Goal: Information Seeking & Learning: Learn about a topic

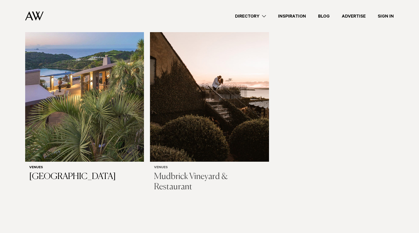
scroll to position [76, 0]
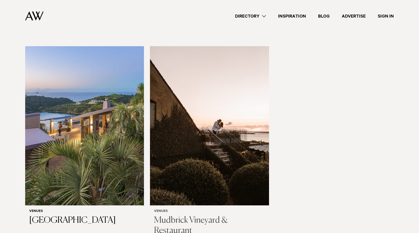
click at [189, 125] on img at bounding box center [209, 126] width 119 height 160
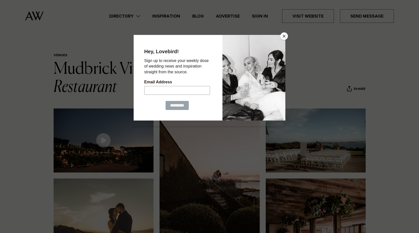
click at [282, 35] on button "Close" at bounding box center [284, 36] width 8 height 8
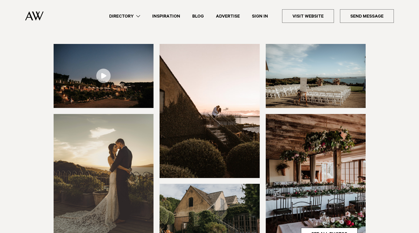
scroll to position [62, 0]
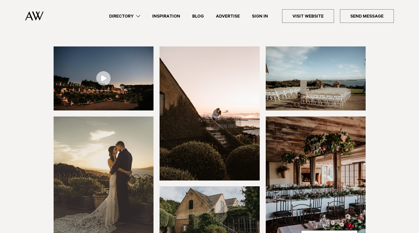
click at [286, 99] on img at bounding box center [316, 79] width 100 height 64
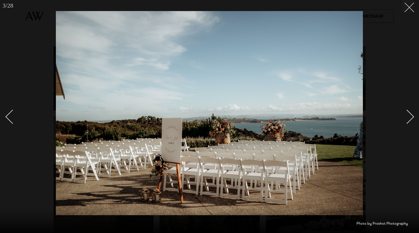
click at [408, 8] on line at bounding box center [409, 7] width 9 height 9
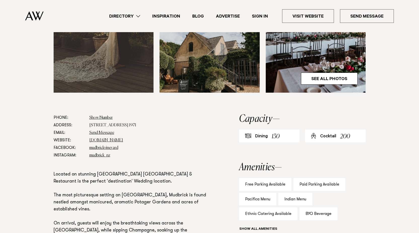
scroll to position [43, 0]
